Goal: Task Accomplishment & Management: Manage account settings

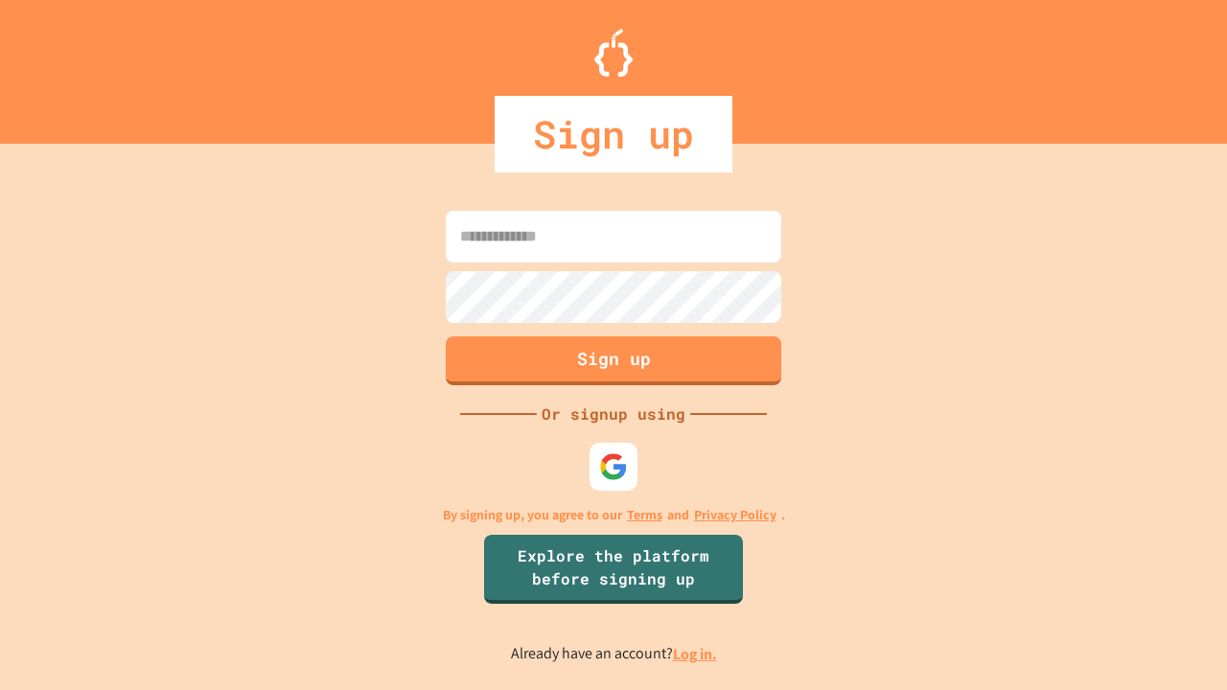
click at [696, 654] on link "Log in." at bounding box center [695, 654] width 44 height 20
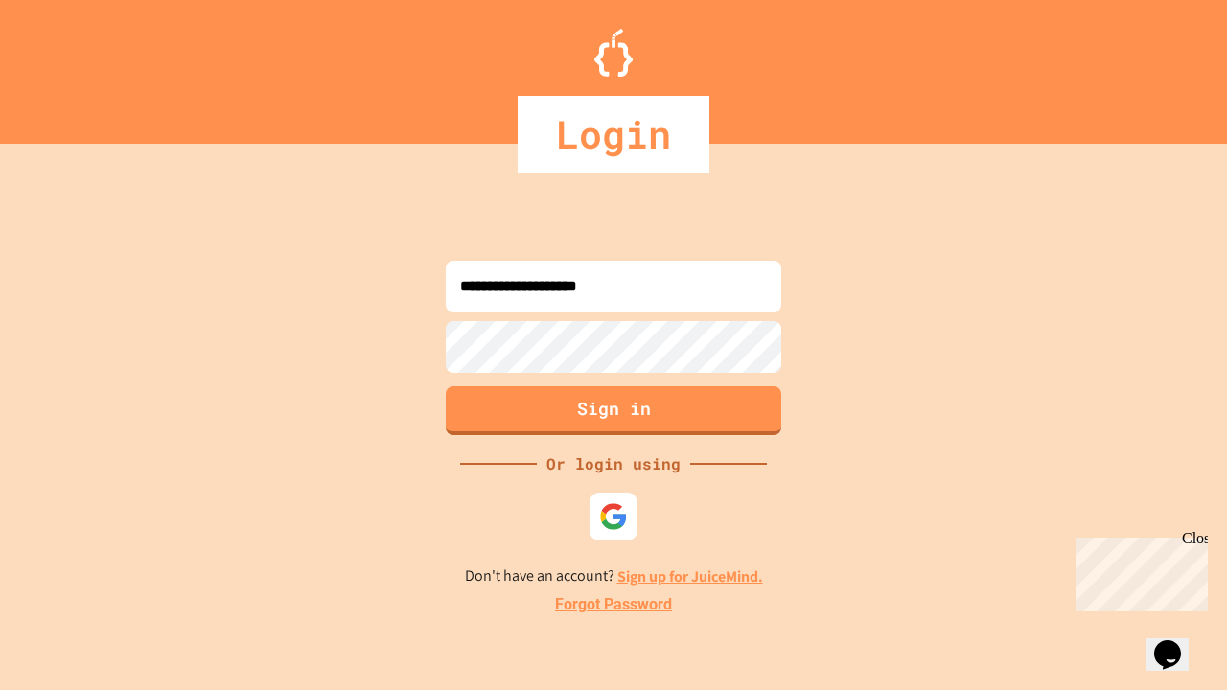
type input "**********"
